Goal: Download file/media

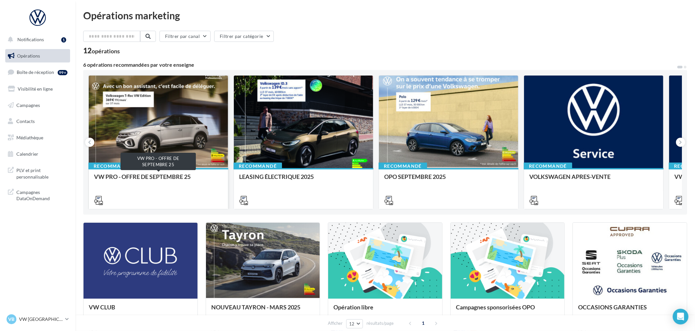
click at [117, 175] on div "VW PRO - OFFRE DE SEPTEMBRE 25" at bounding box center [158, 180] width 129 height 13
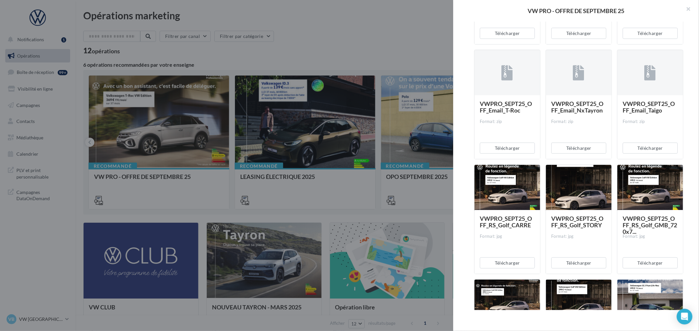
scroll to position [437, 0]
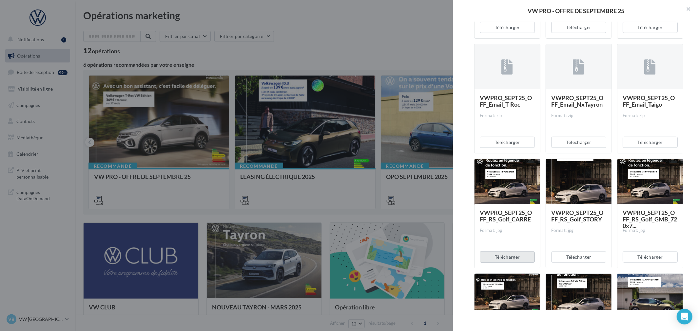
click at [508, 256] on button "Télécharger" at bounding box center [506, 257] width 55 height 11
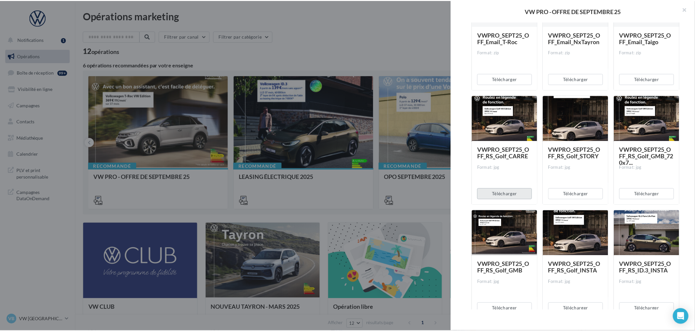
scroll to position [618, 0]
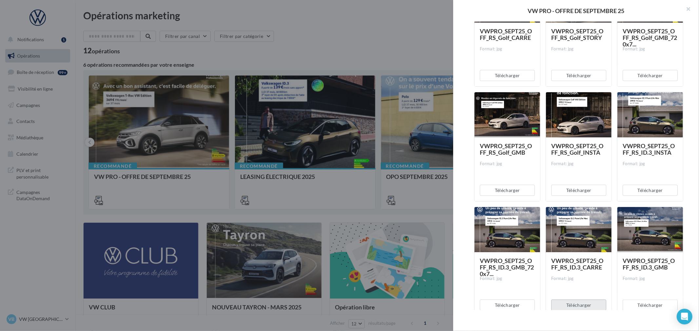
click at [563, 304] on button "Télécharger" at bounding box center [578, 305] width 55 height 11
click at [688, 9] on button "button" at bounding box center [685, 10] width 26 height 20
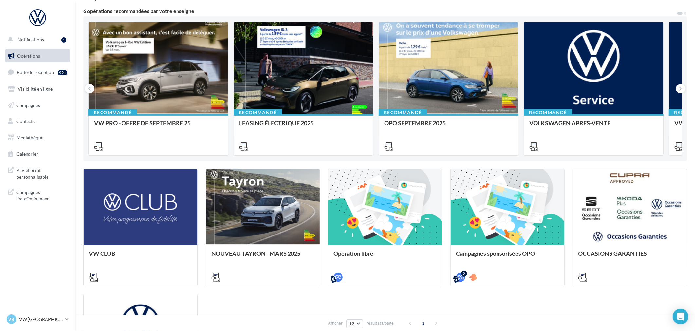
scroll to position [145, 0]
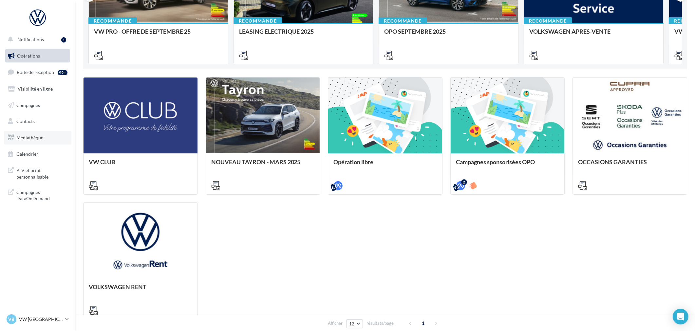
click at [38, 140] on link "Médiathèque" at bounding box center [37, 138] width 67 height 14
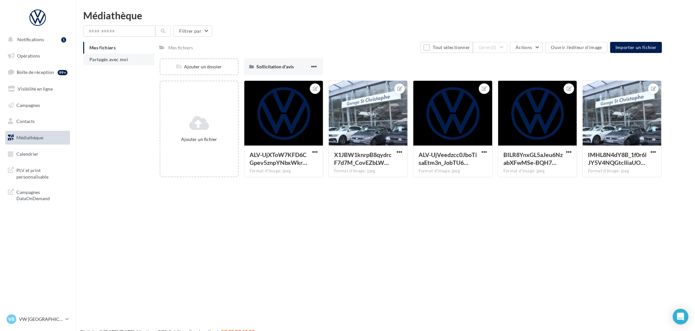
click at [110, 58] on span "Partagés avec moi" at bounding box center [108, 60] width 39 height 6
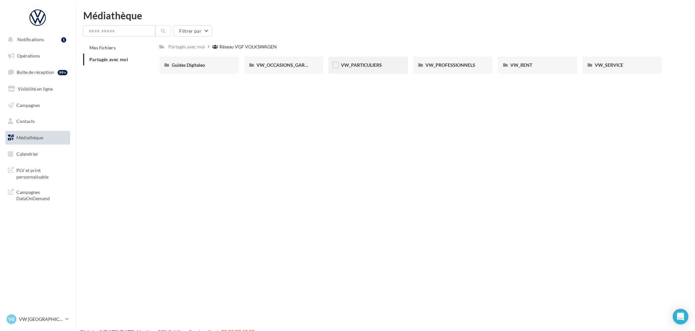
click at [371, 72] on div "VW_PARTICULIERS" at bounding box center [367, 65] width 79 height 17
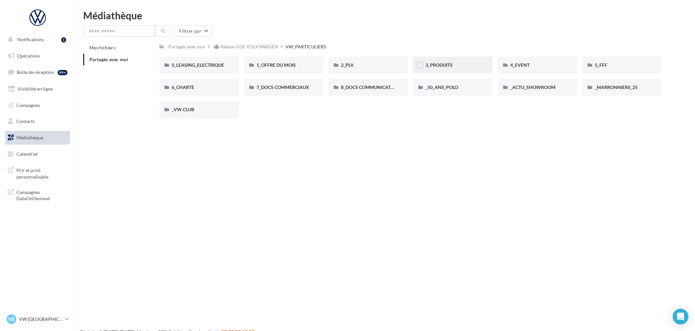
click at [463, 67] on div "3_PRODUITS" at bounding box center [452, 65] width 54 height 7
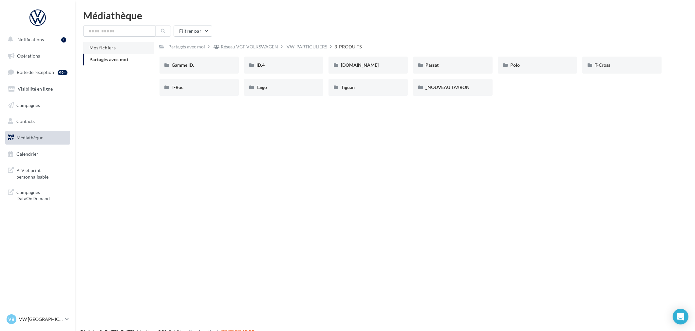
click at [103, 48] on span "Mes fichiers" at bounding box center [102, 48] width 26 height 6
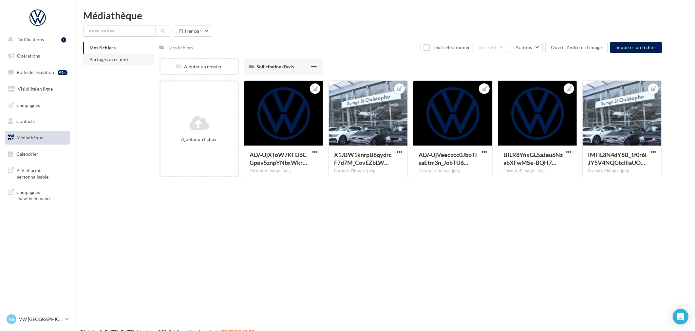
click at [110, 61] on span "Partagés avec moi" at bounding box center [108, 60] width 39 height 6
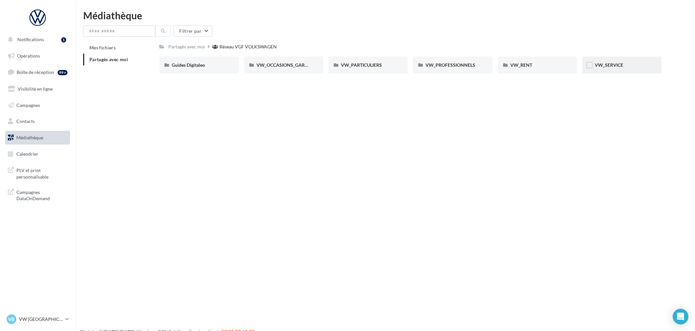
click at [625, 57] on div "VW_SERVICE" at bounding box center [621, 65] width 79 height 17
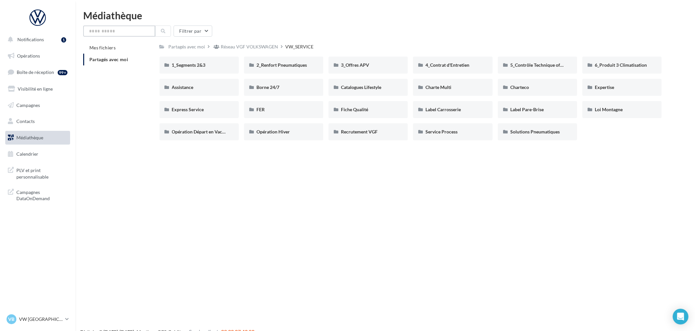
click at [130, 32] on input "text" at bounding box center [119, 31] width 72 height 11
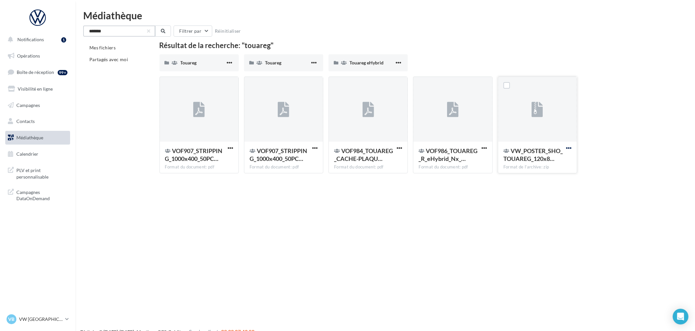
type input "*******"
click at [568, 148] on span "button" at bounding box center [569, 148] width 6 height 6
click at [528, 157] on button "Télécharger" at bounding box center [539, 161] width 65 height 17
click at [227, 148] on button "button" at bounding box center [230, 148] width 8 height 7
click at [209, 164] on button "Télécharger" at bounding box center [201, 161] width 65 height 17
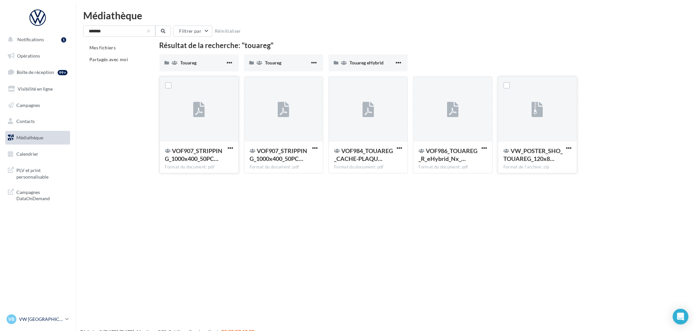
click at [23, 322] on p "VW [GEOGRAPHIC_DATA]" at bounding box center [41, 319] width 44 height 7
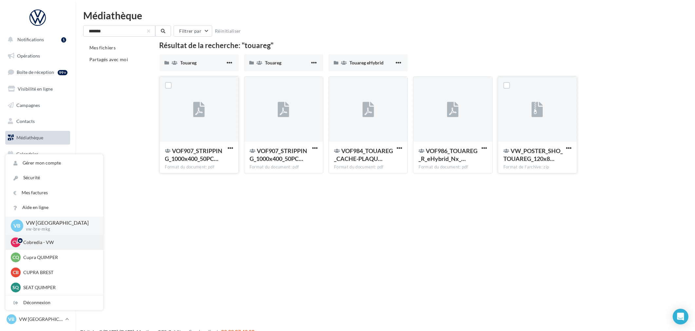
click at [40, 246] on p "Cobredia - VW" at bounding box center [59, 242] width 72 height 7
